Goal: Information Seeking & Learning: Learn about a topic

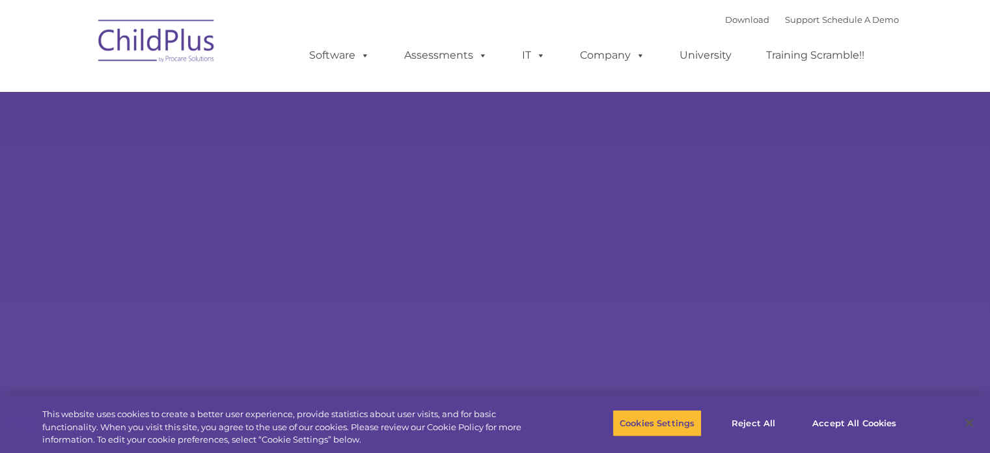
select select "MEDIUM"
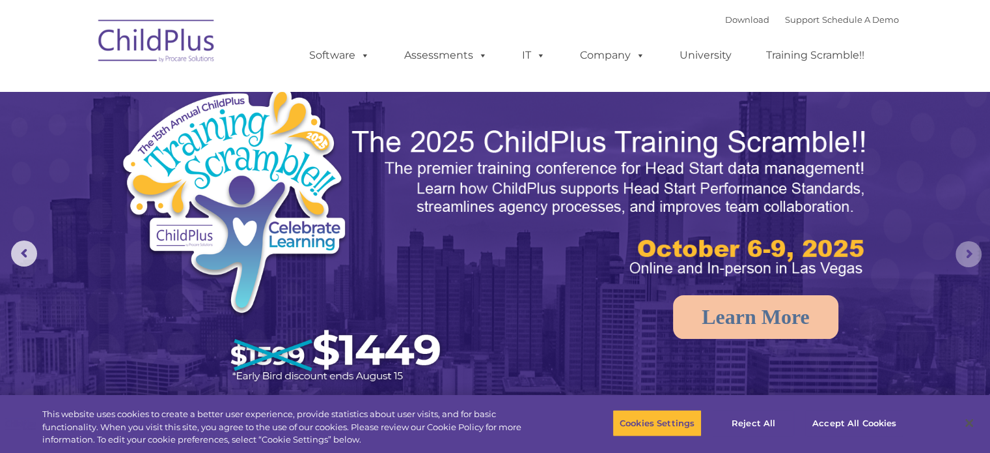
click at [966, 253] on rs-arrow at bounding box center [969, 254] width 26 height 26
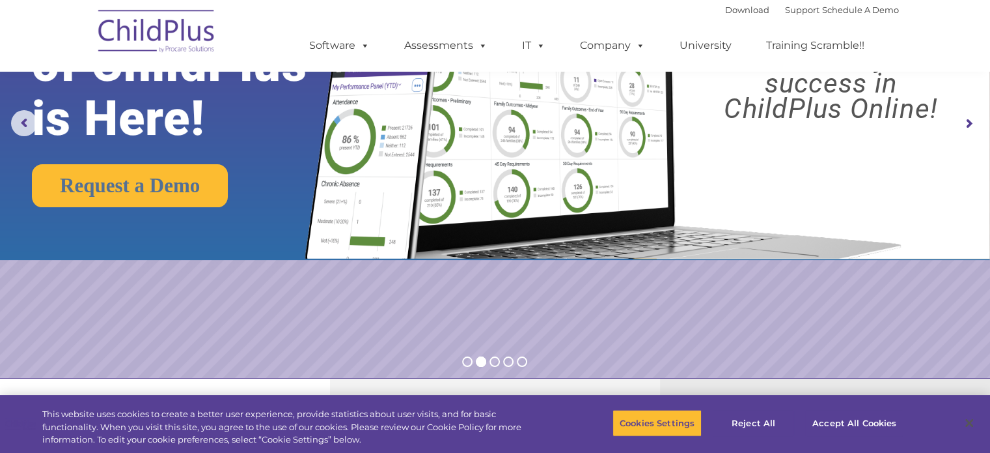
scroll to position [132, 0]
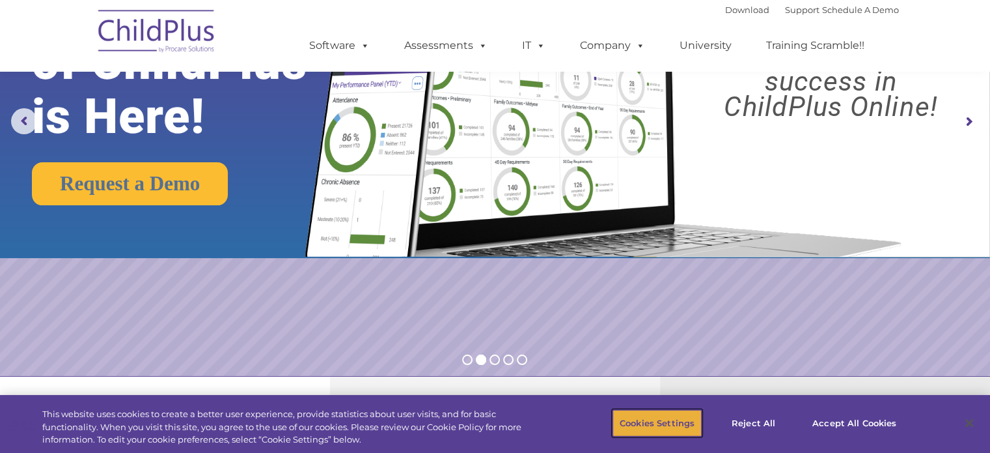
click at [667, 423] on button "Cookies Settings" at bounding box center [657, 422] width 89 height 27
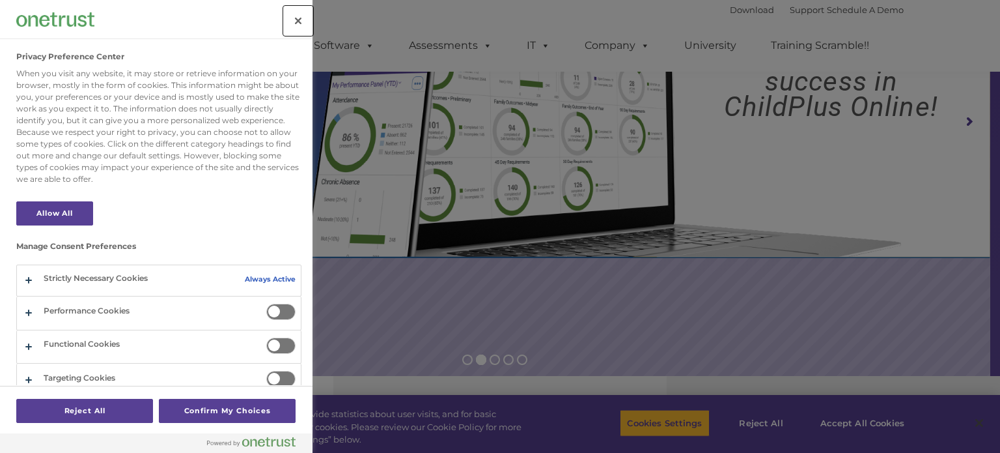
click at [297, 23] on button "Close" at bounding box center [298, 21] width 29 height 29
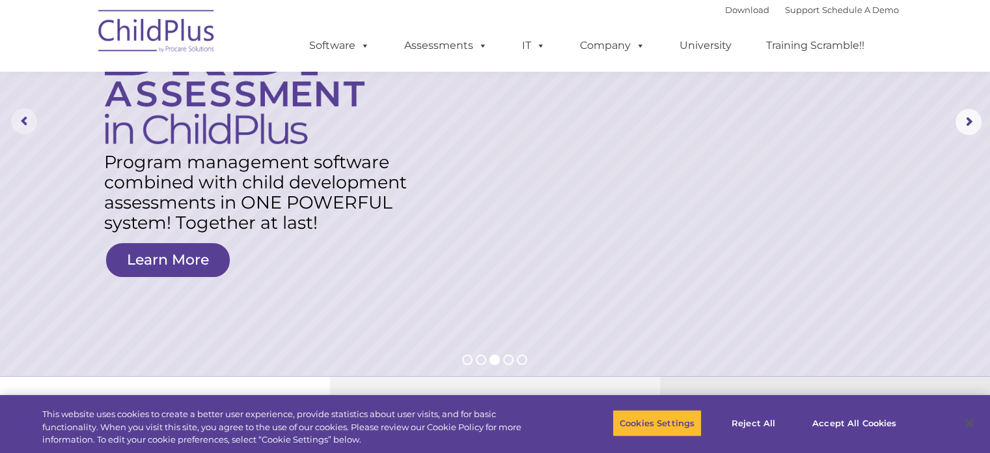
click at [21, 126] on rs-arrow at bounding box center [24, 121] width 26 height 26
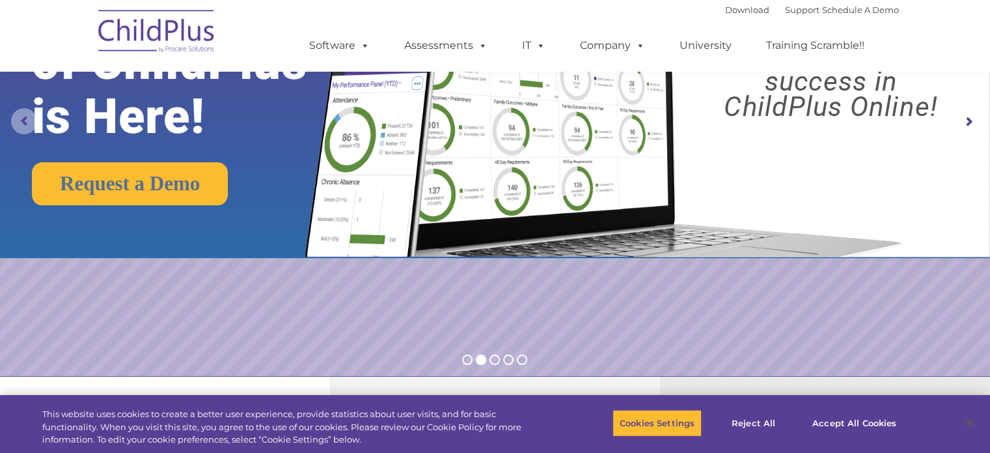
click at [21, 124] on rs-arrow at bounding box center [24, 121] width 26 height 26
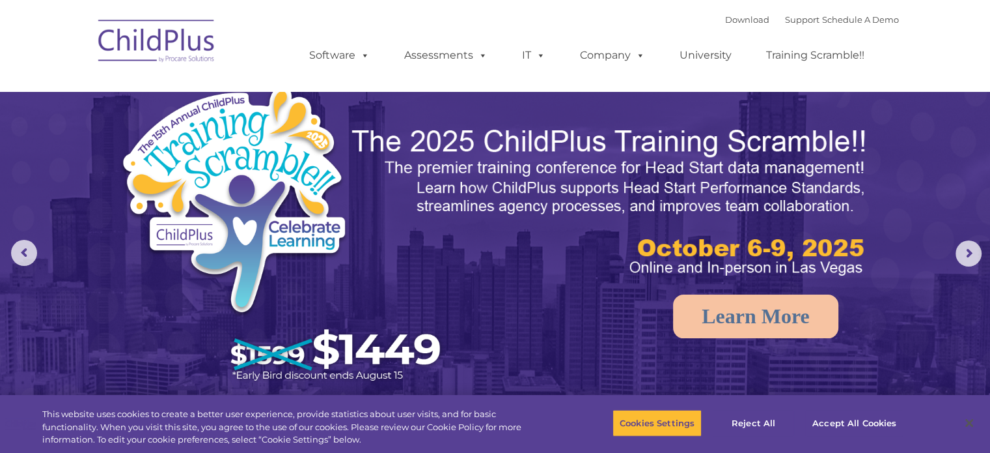
scroll to position [0, 0]
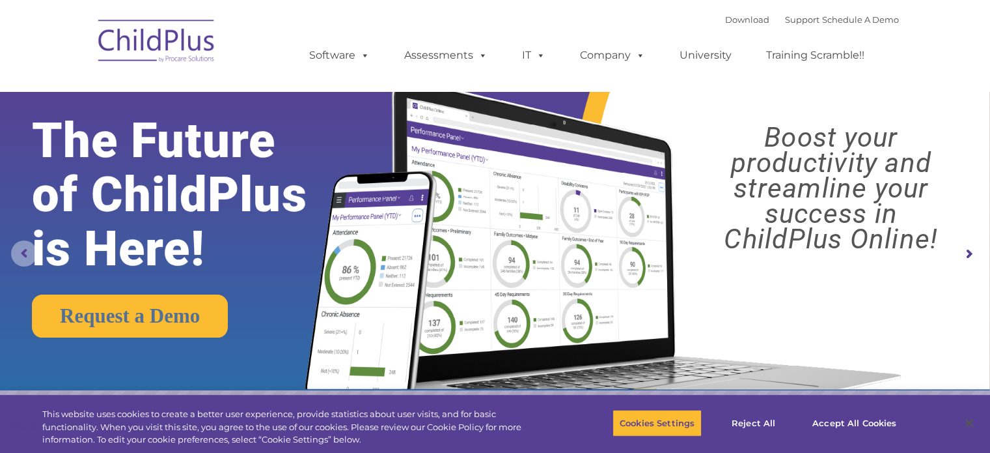
click at [20, 249] on rs-arrow at bounding box center [24, 253] width 26 height 26
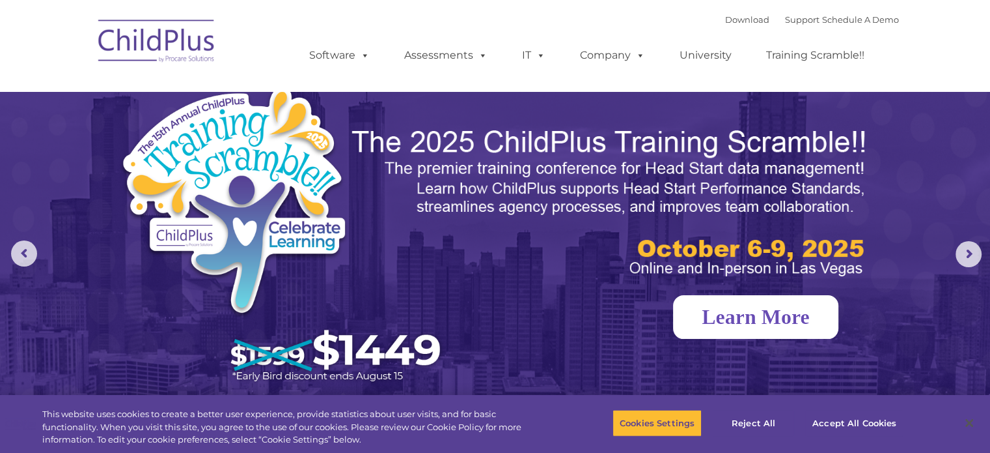
click at [777, 317] on link "Learn More" at bounding box center [755, 317] width 165 height 44
